Goal: Task Accomplishment & Management: Manage account settings

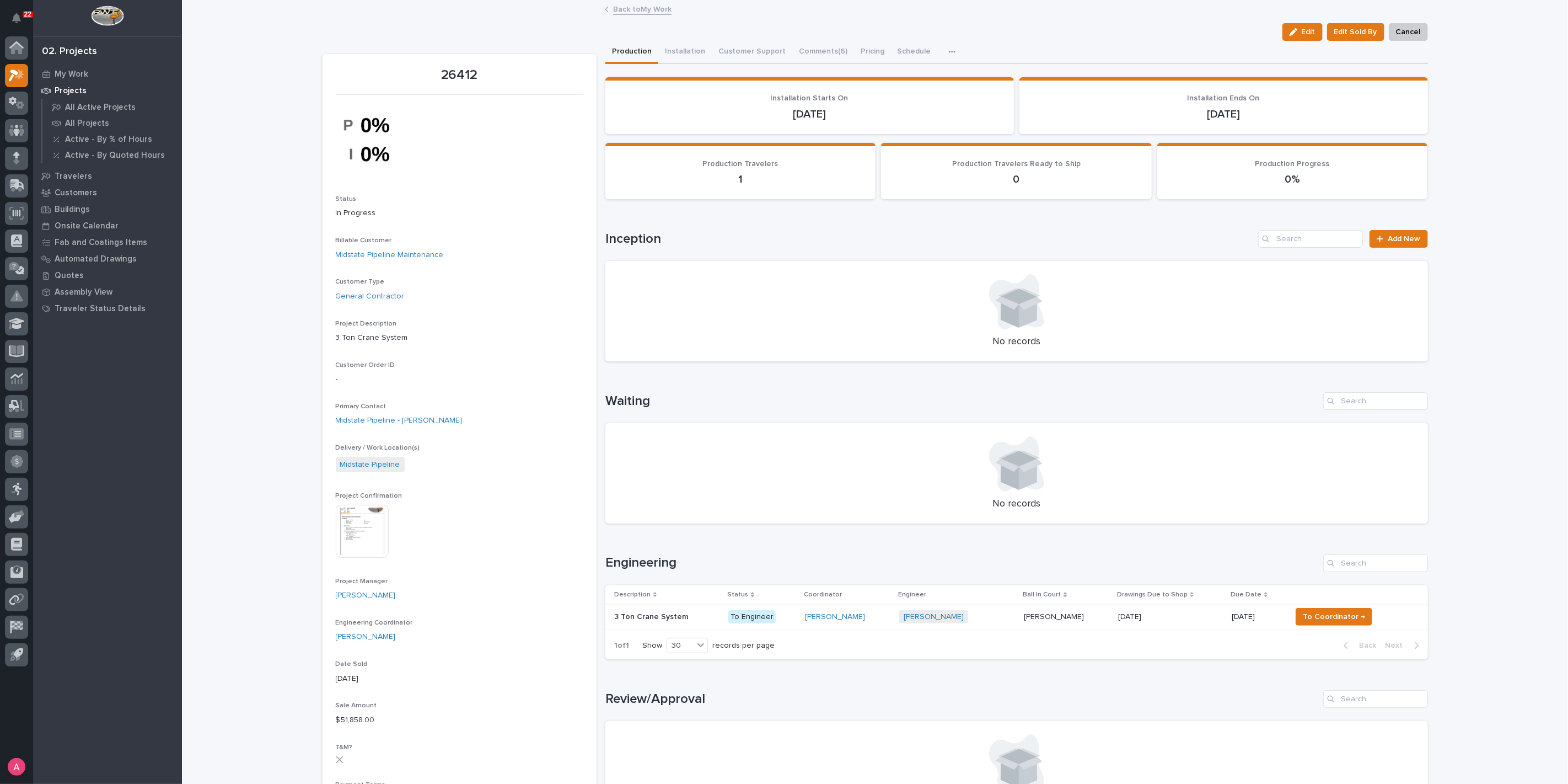
click at [617, 9] on link "Back to My Work" at bounding box center [642, 9] width 59 height 13
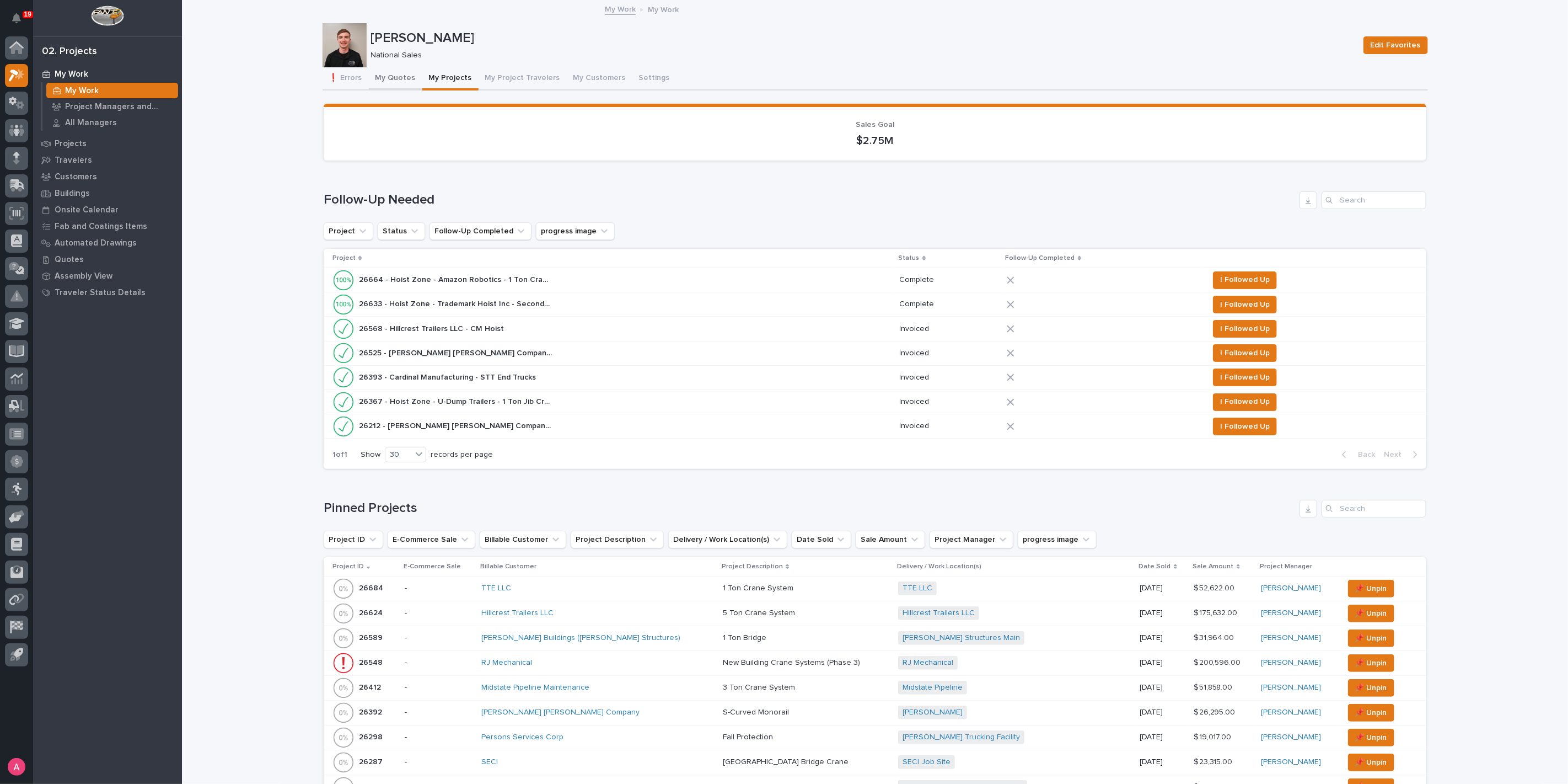
click at [398, 83] on button "My Quotes" at bounding box center [395, 79] width 54 height 23
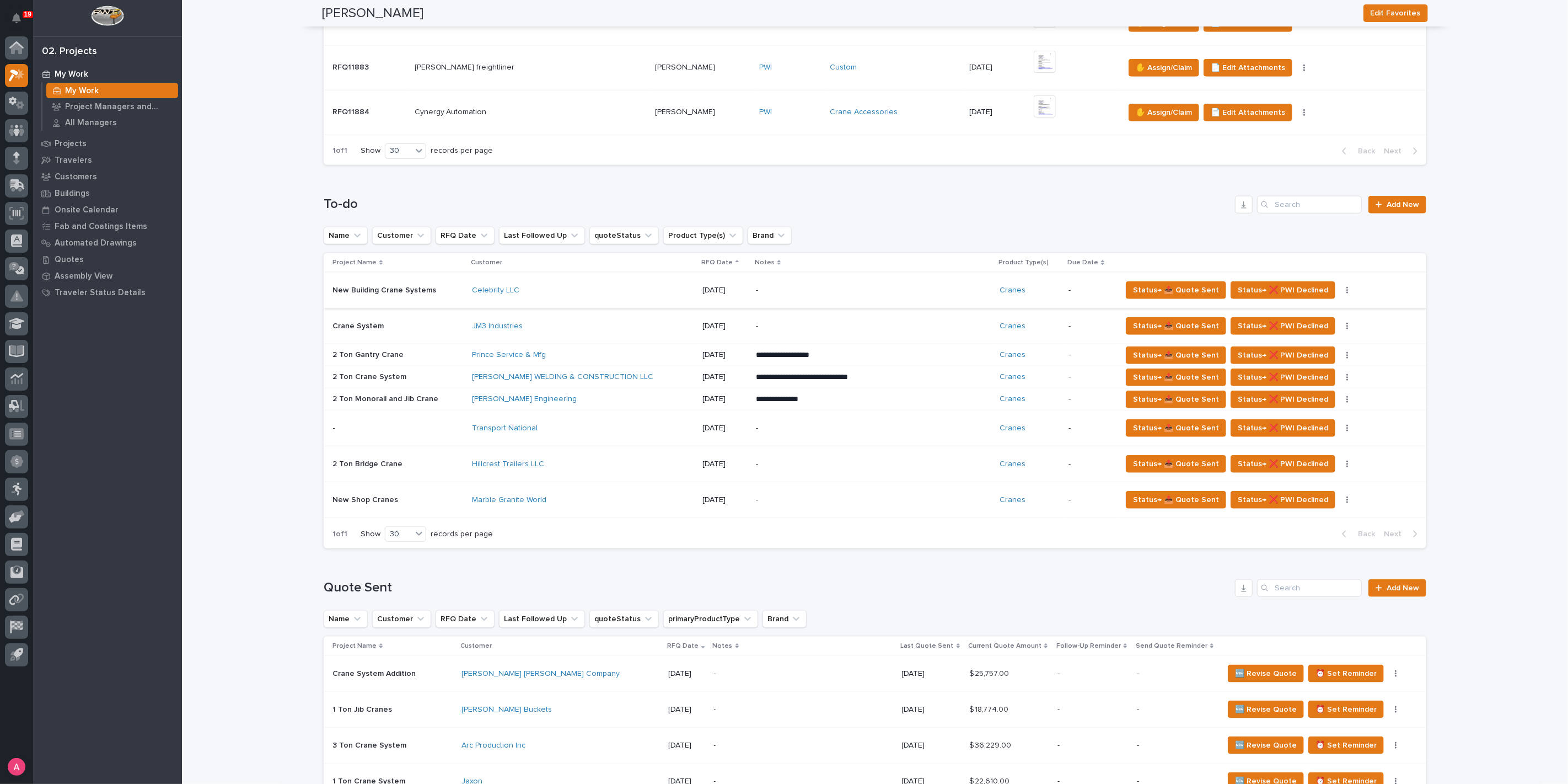
scroll to position [740, 0]
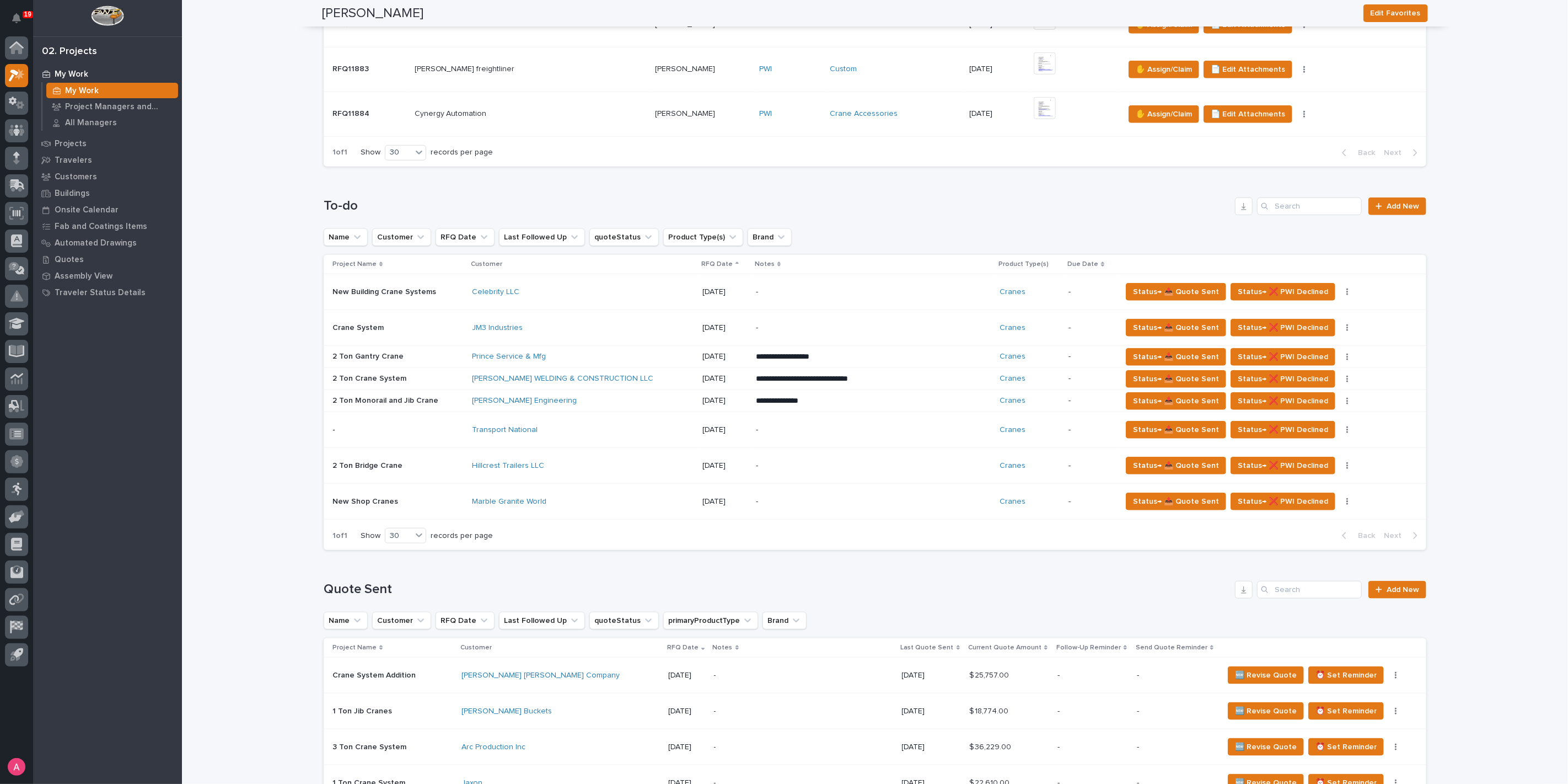
click at [572, 284] on div "Celebrity LLC" at bounding box center [582, 292] width 221 height 18
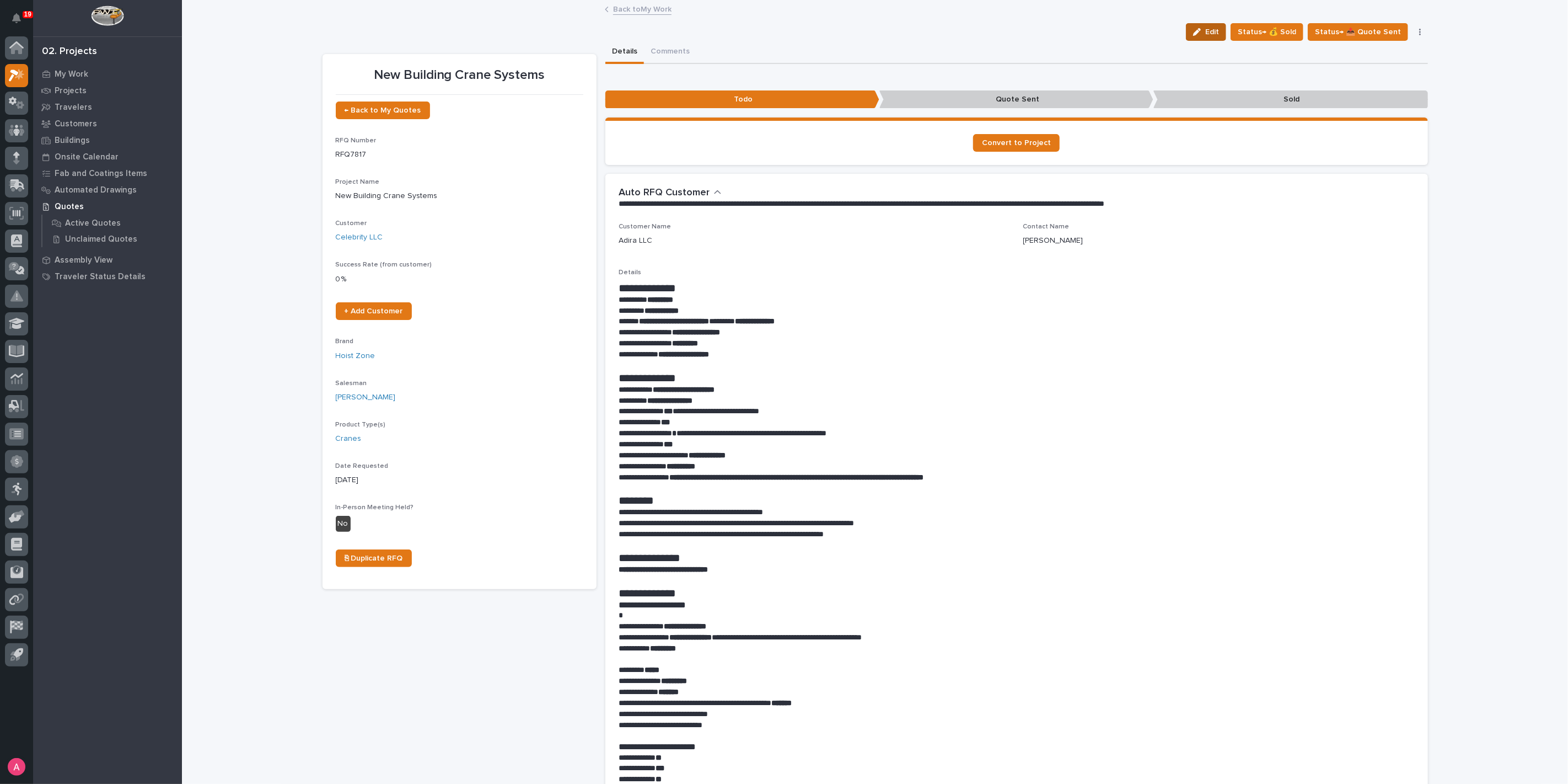
click at [1213, 35] on span "Edit" at bounding box center [1212, 32] width 14 height 10
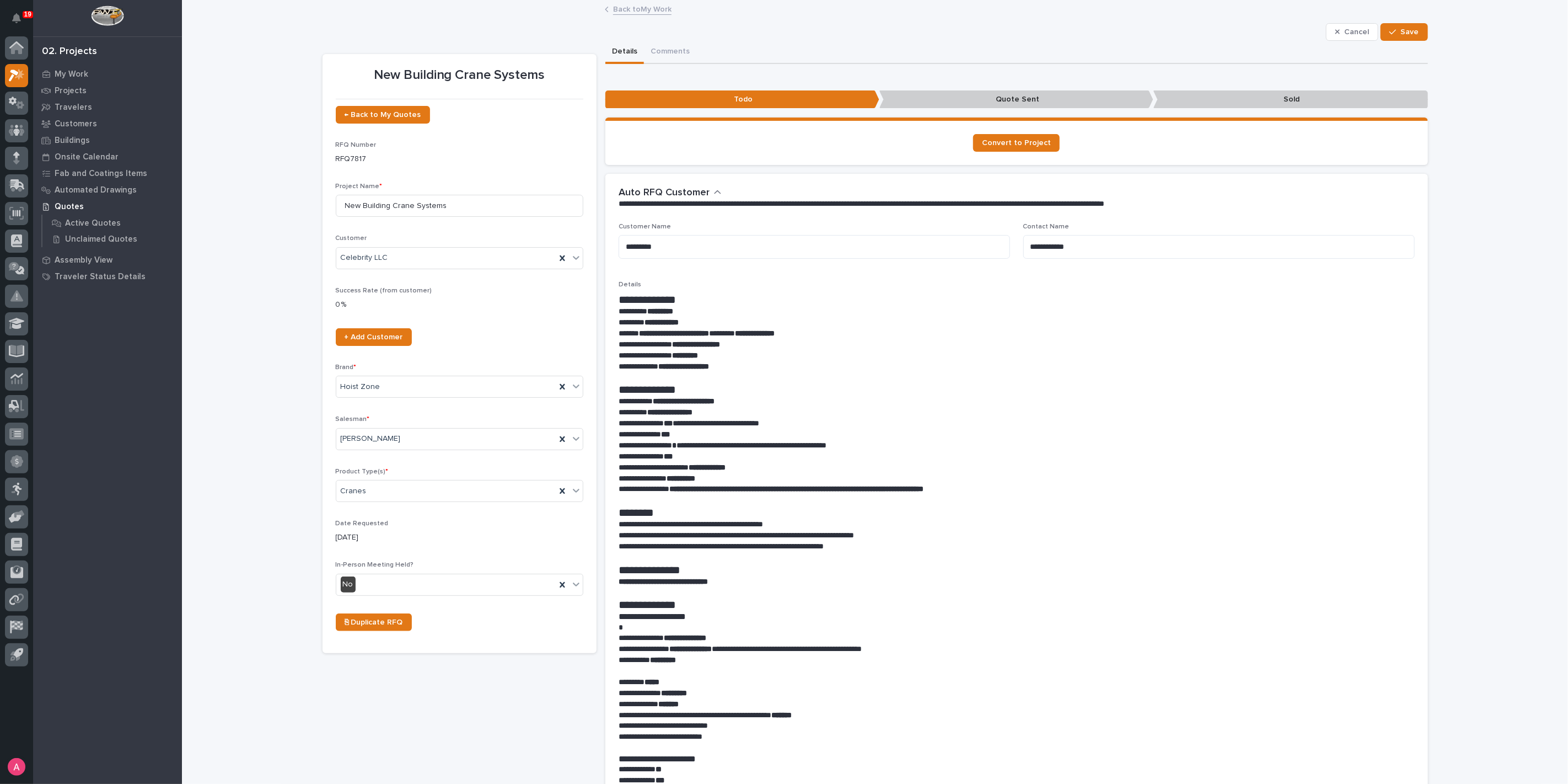
click at [510, 525] on p "Date Requested" at bounding box center [459, 523] width 247 height 8
click at [1346, 23] on button "Cancel" at bounding box center [1352, 31] width 53 height 18
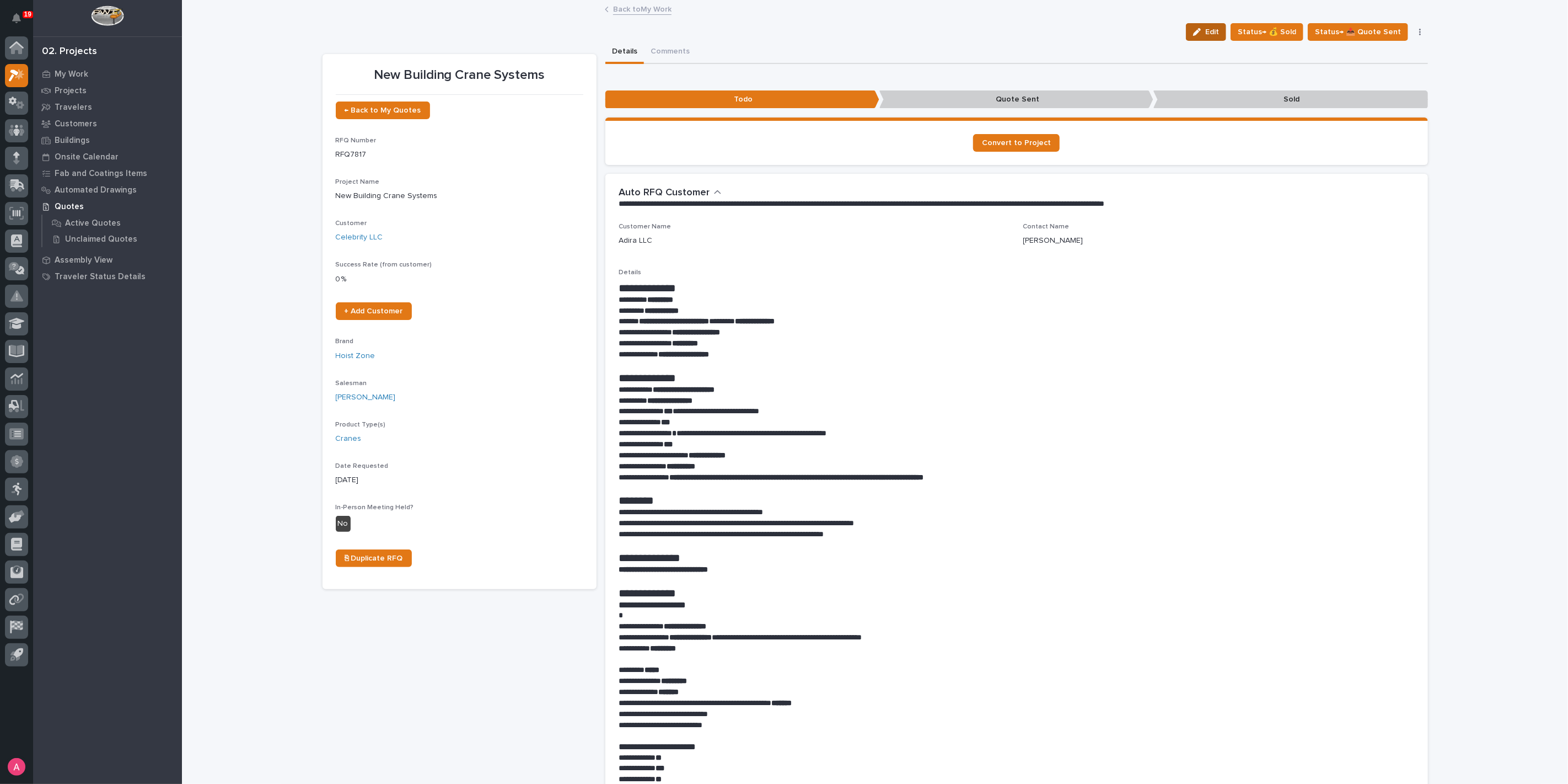
click at [1199, 28] on icon "button" at bounding box center [1197, 31] width 8 height 8
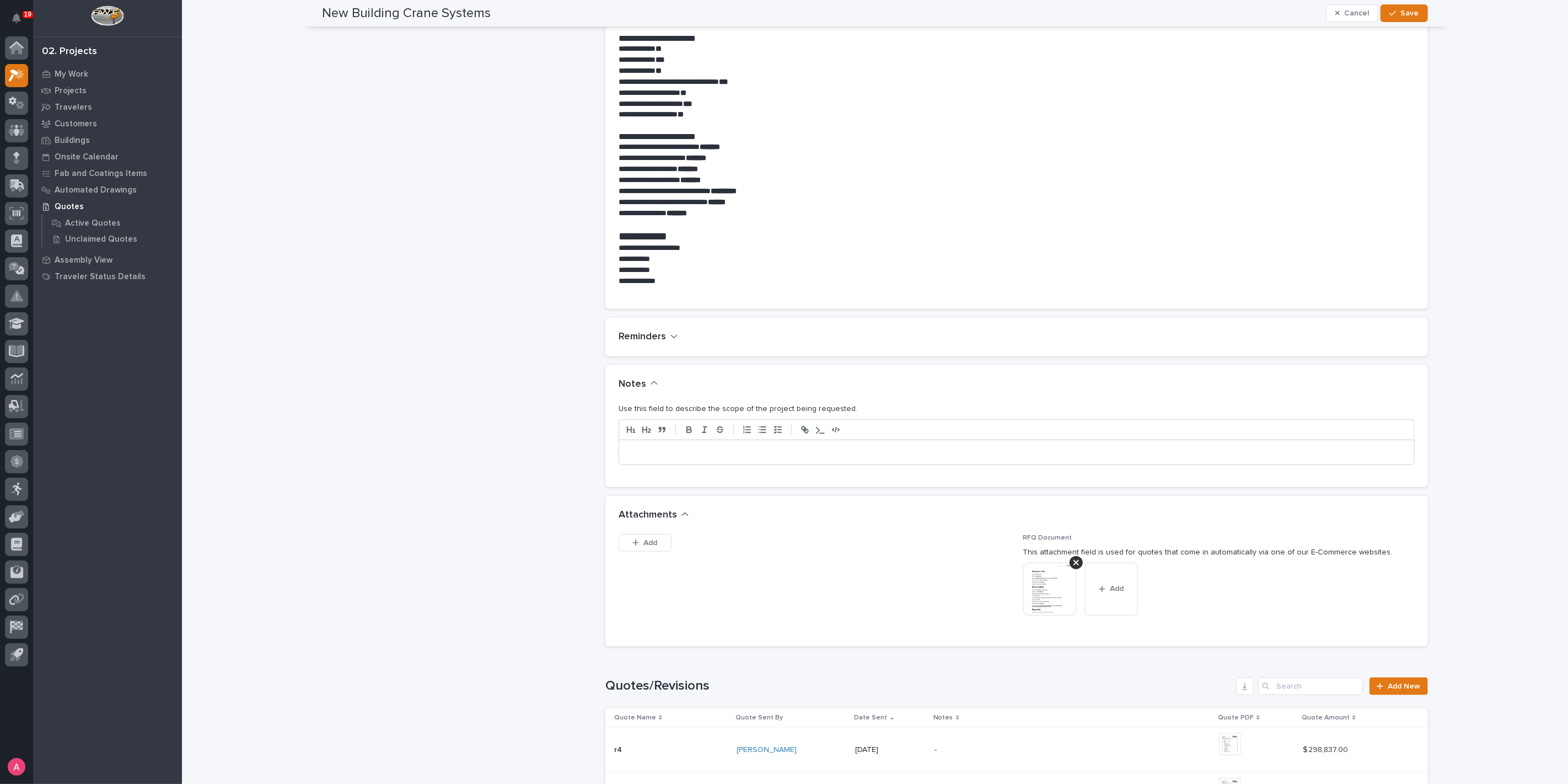
scroll to position [796, 0]
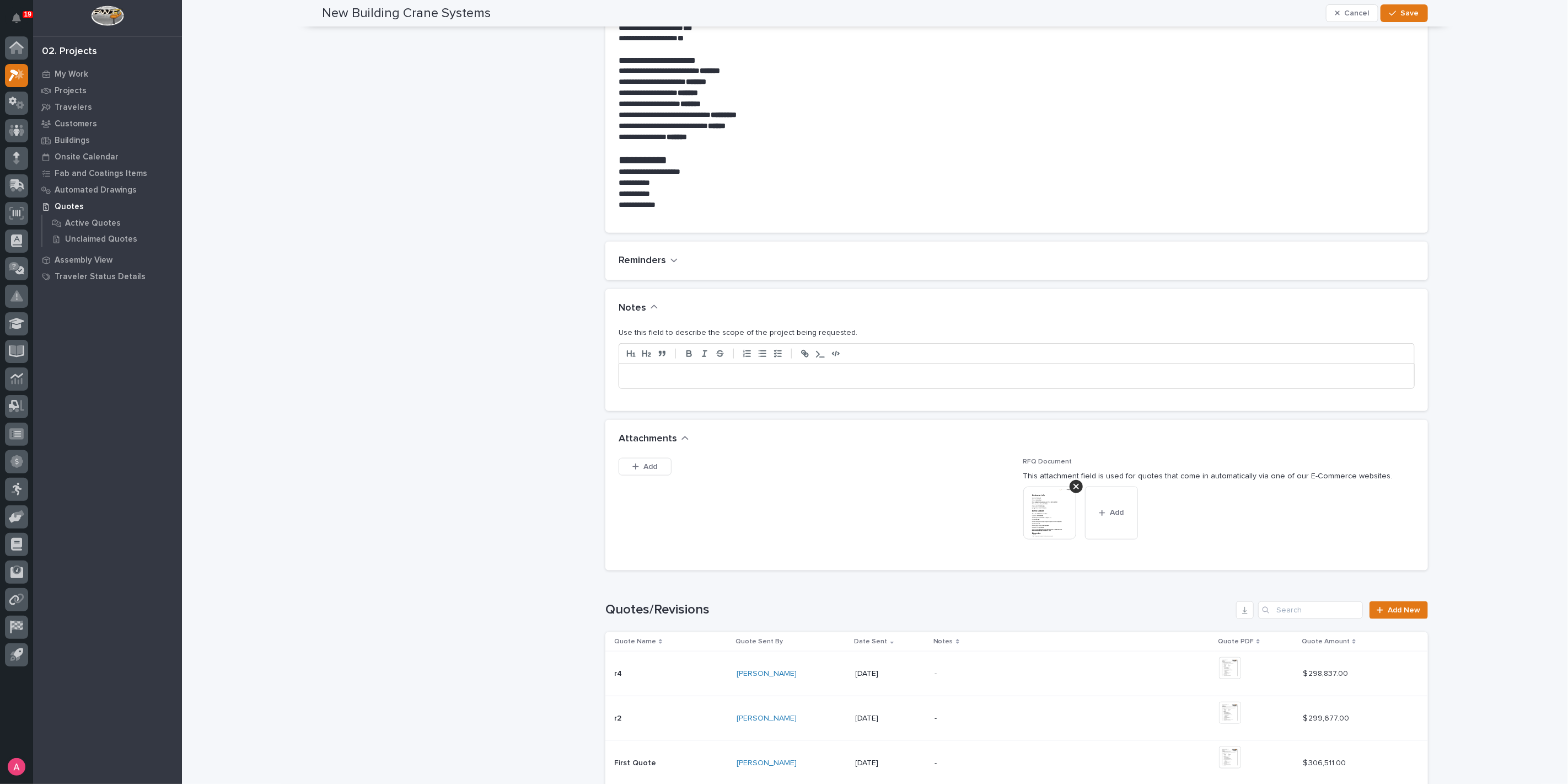
click at [766, 377] on p at bounding box center [1017, 376] width 779 height 11
click at [1409, 16] on span "Save" at bounding box center [1409, 14] width 18 height 10
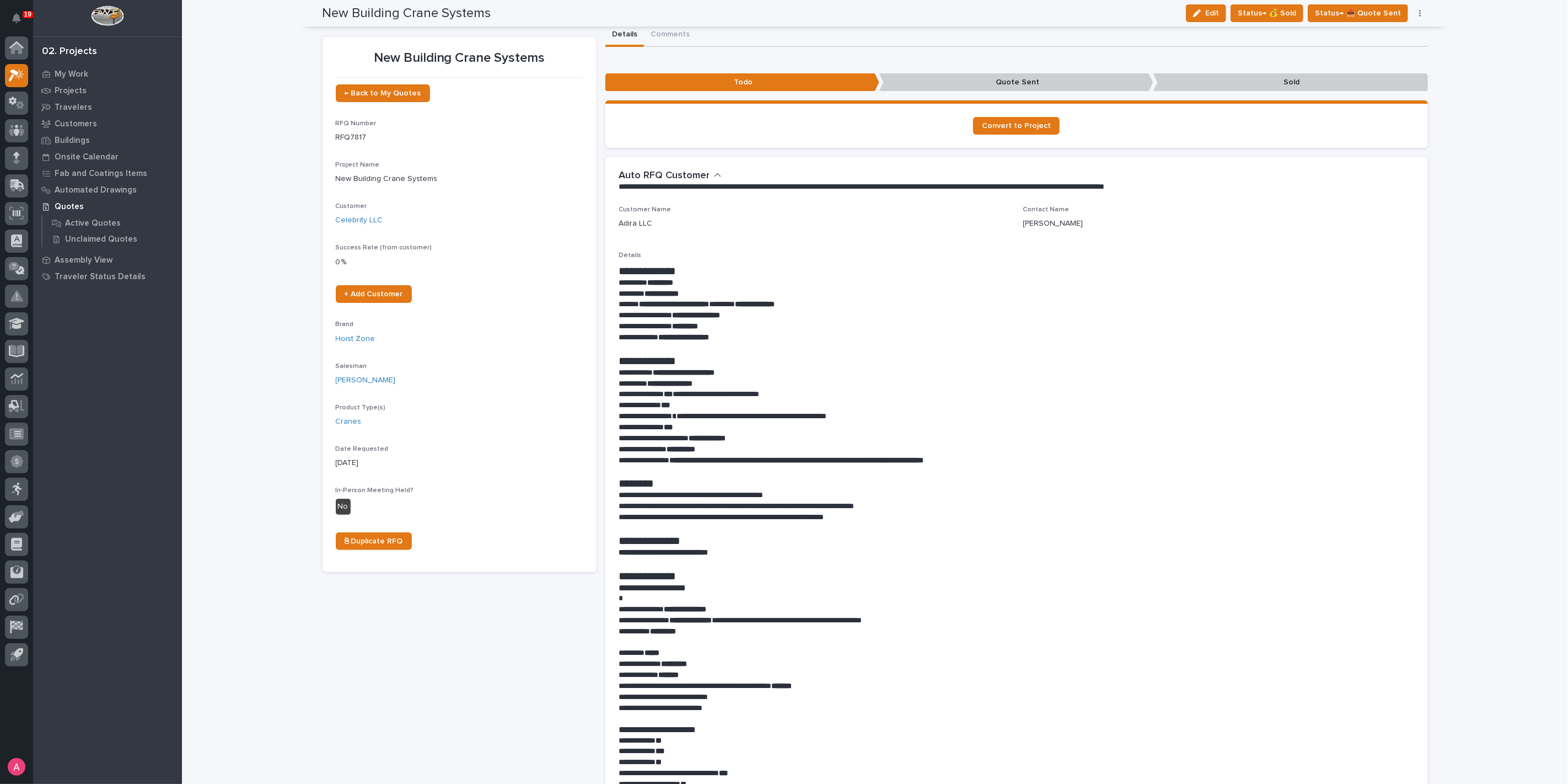
scroll to position [0, 0]
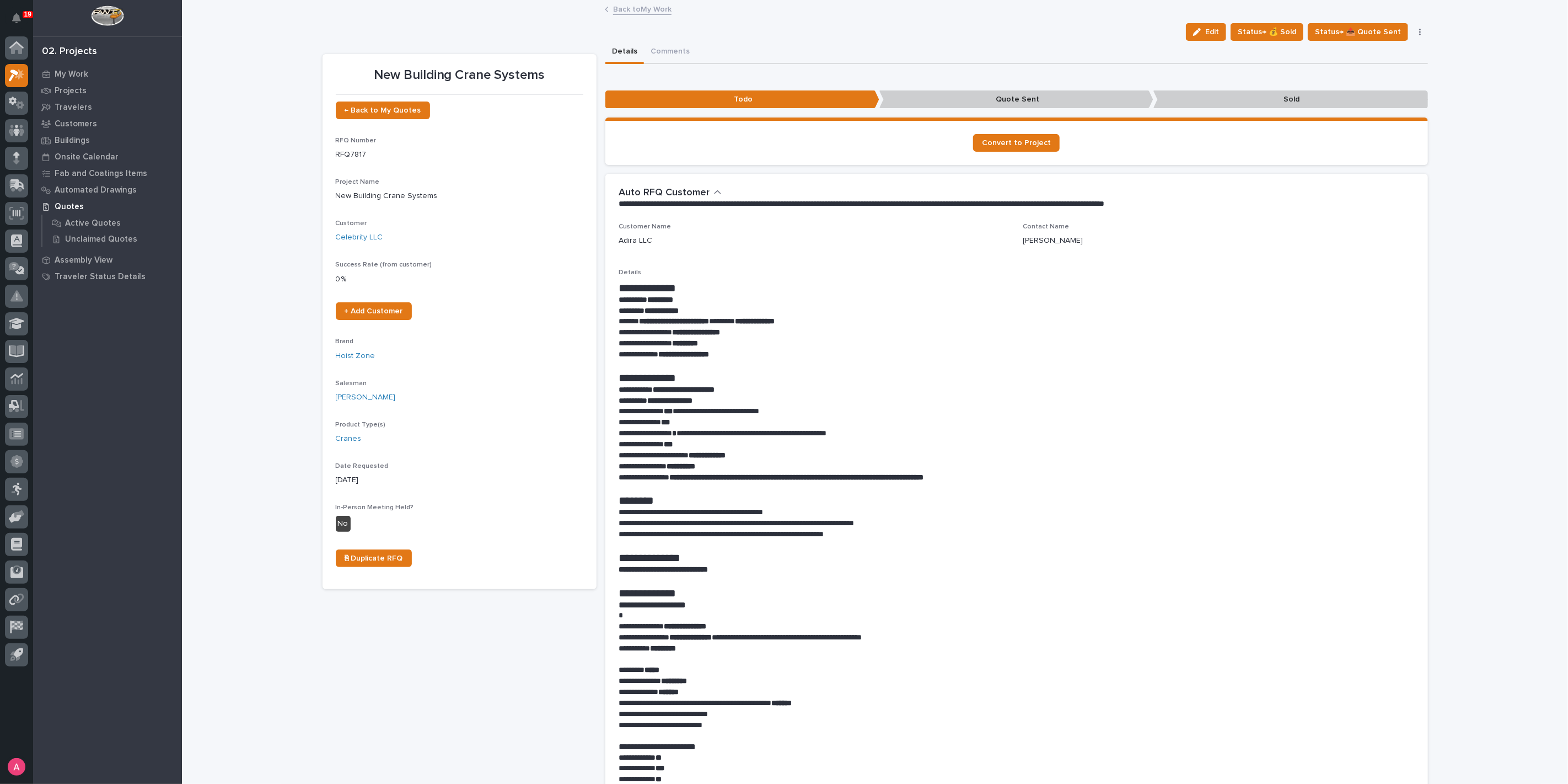
click at [632, 6] on link "Back to My Work" at bounding box center [642, 9] width 59 height 13
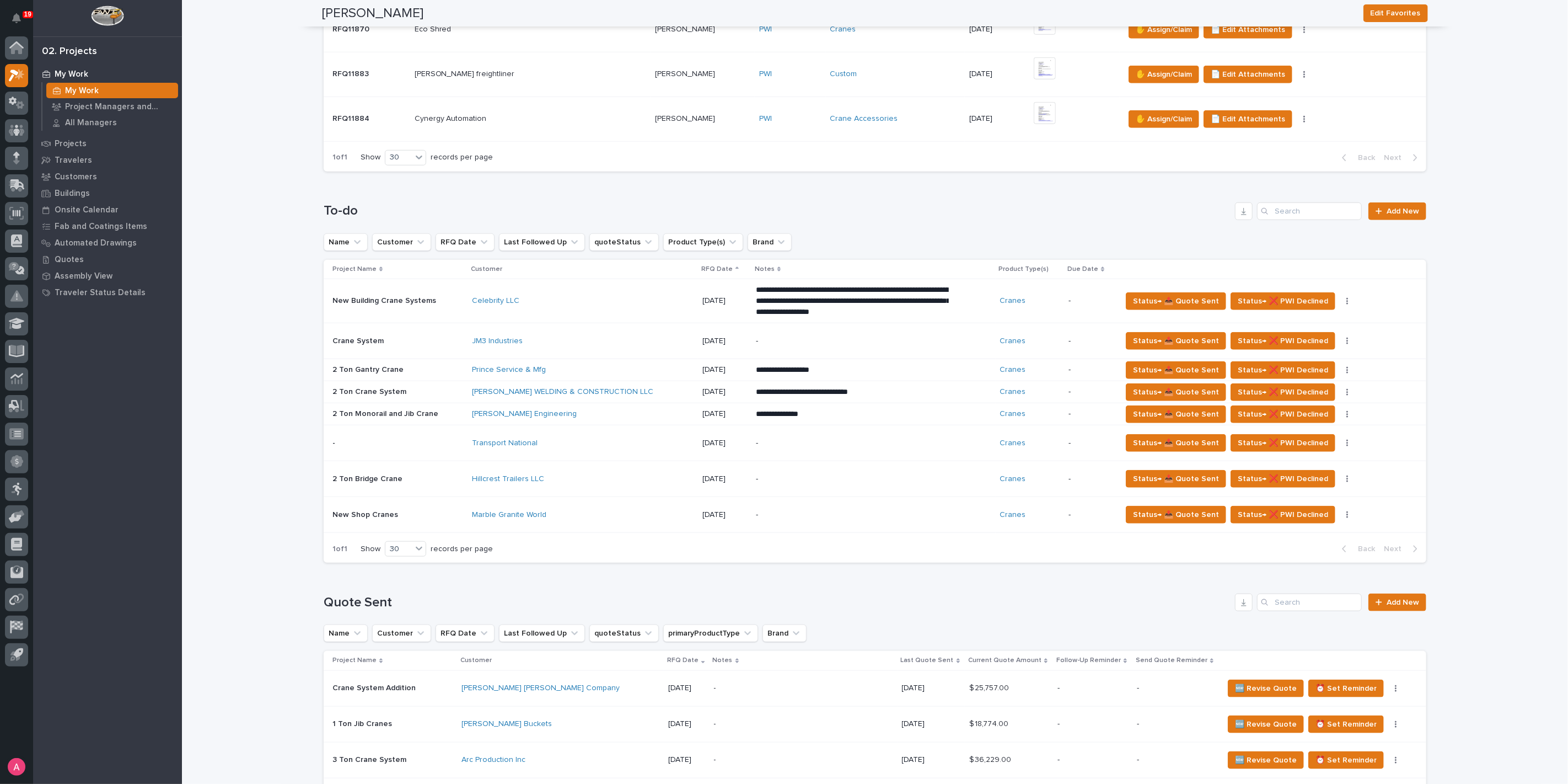
scroll to position [858, 0]
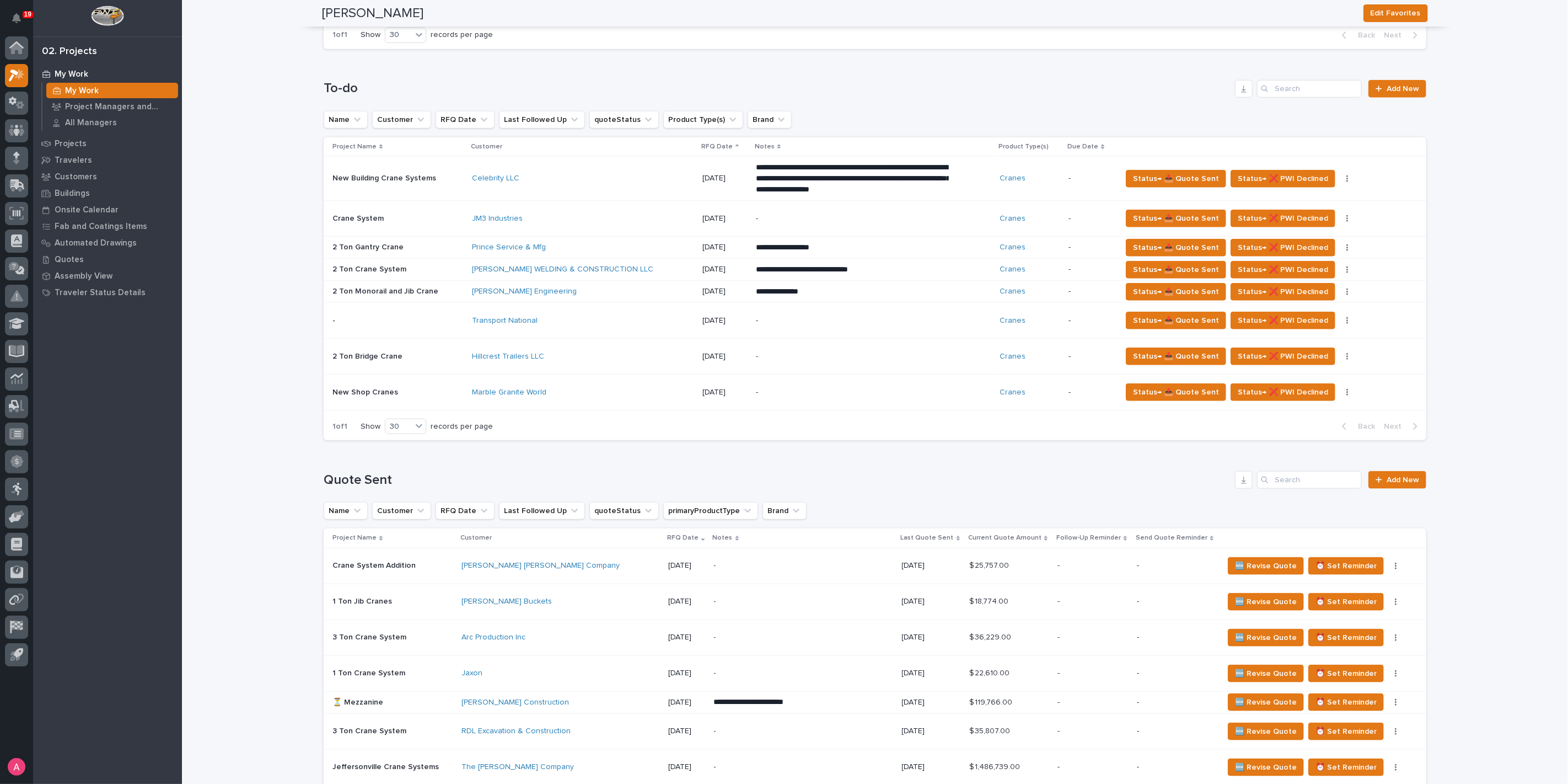
click at [590, 316] on div "Transport National" at bounding box center [569, 320] width 193 height 9
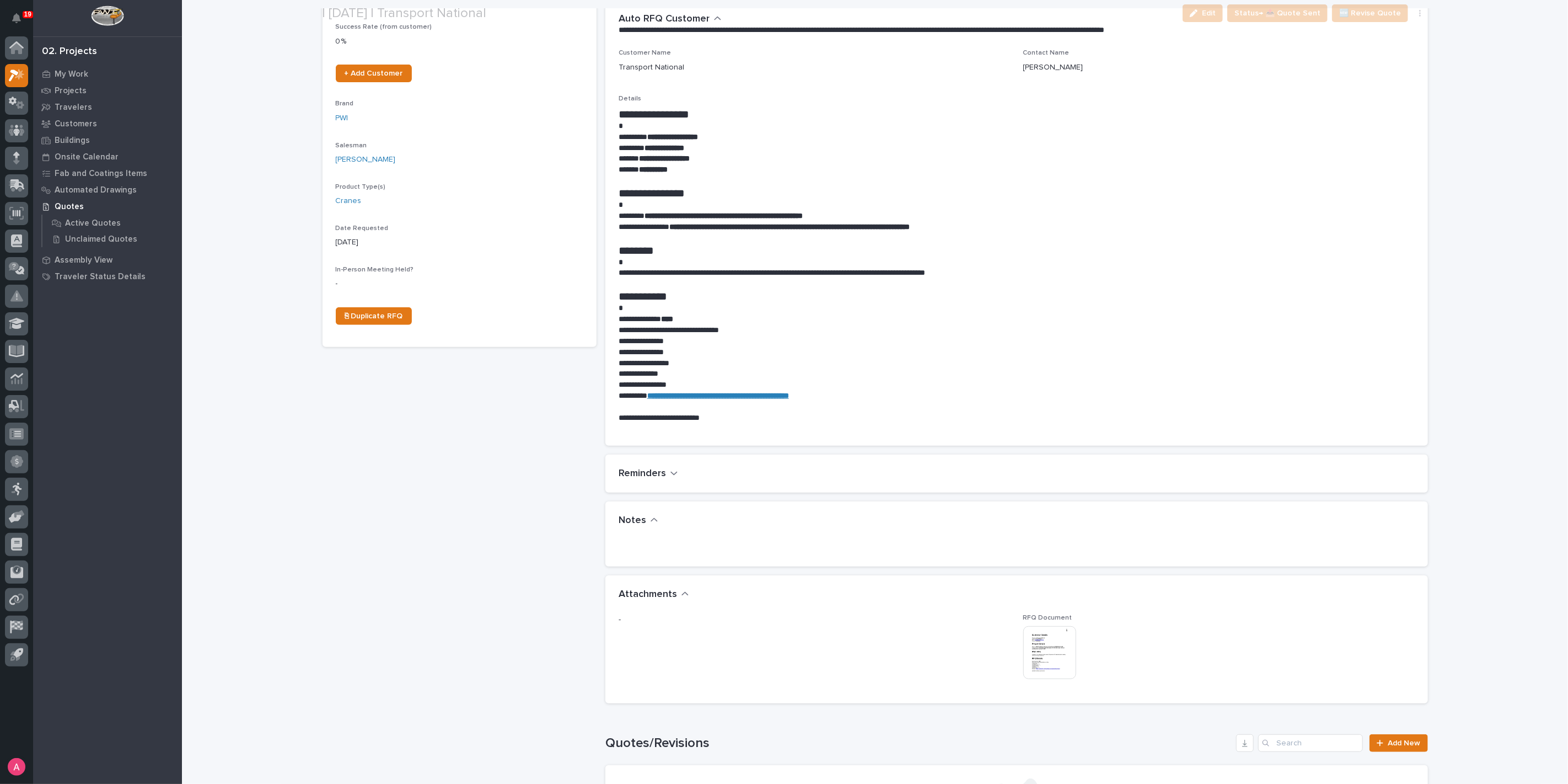
scroll to position [245, 0]
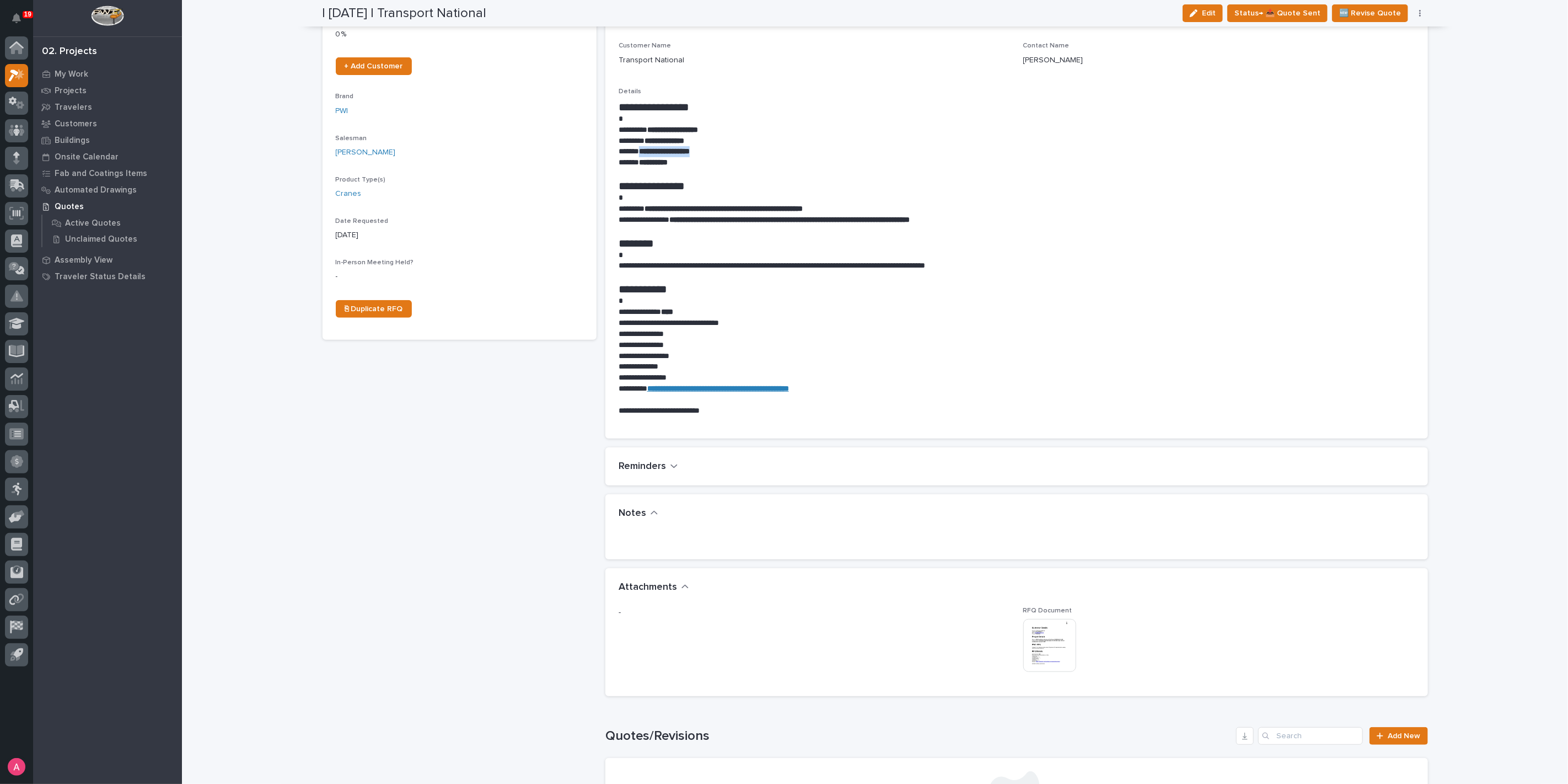
drag, startPoint x: 708, startPoint y: 149, endPoint x: 634, endPoint y: 151, distance: 74.0
click at [634, 151] on p "**********" at bounding box center [1017, 152] width 796 height 11
copy strong "**********"
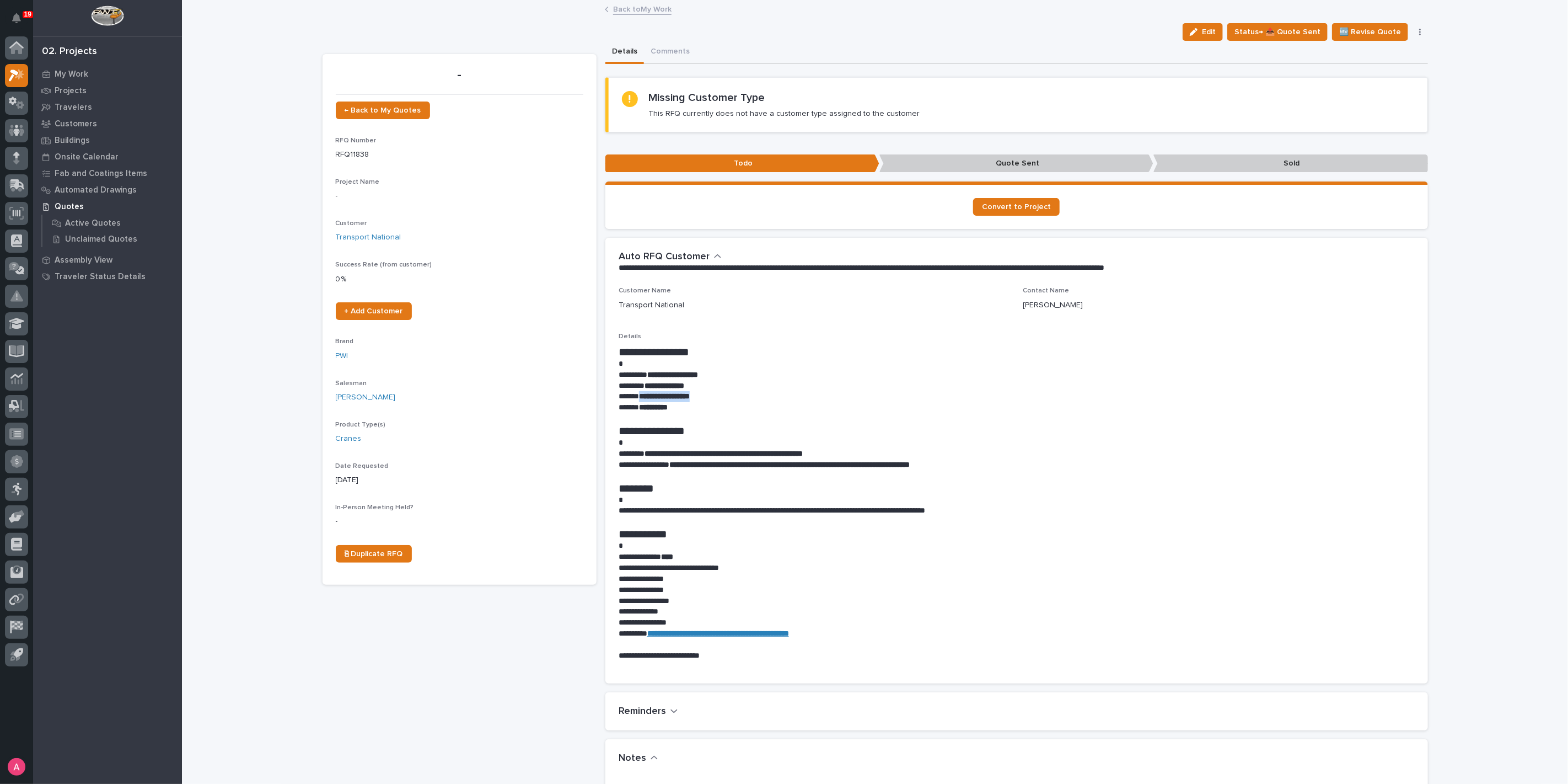
click at [625, 10] on link "Back to My Work" at bounding box center [642, 9] width 59 height 13
